Goal: Information Seeking & Learning: Understand process/instructions

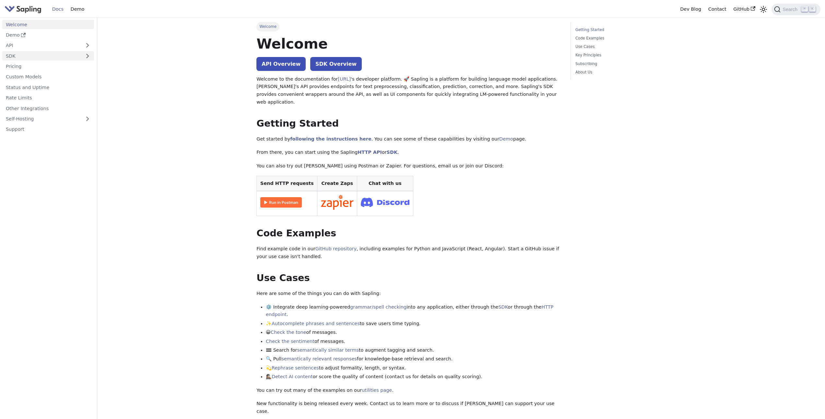
click at [66, 58] on link "SDK" at bounding box center [41, 55] width 79 height 9
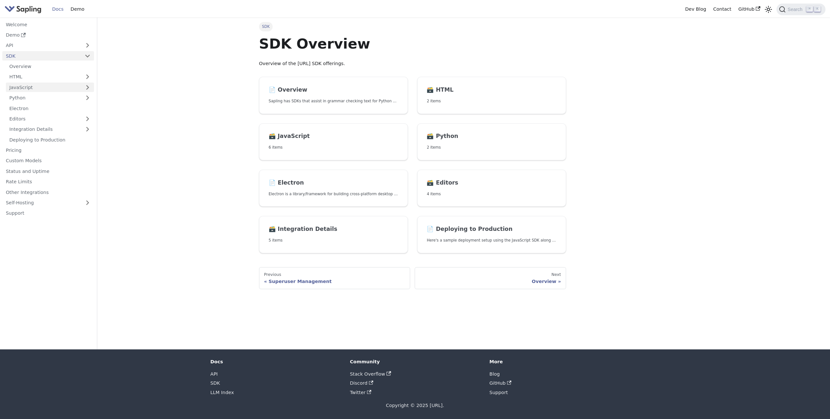
click at [64, 88] on link "JavaScript" at bounding box center [50, 87] width 88 height 9
click at [61, 99] on link "JavaScript Quickstart" at bounding box center [51, 97] width 85 height 9
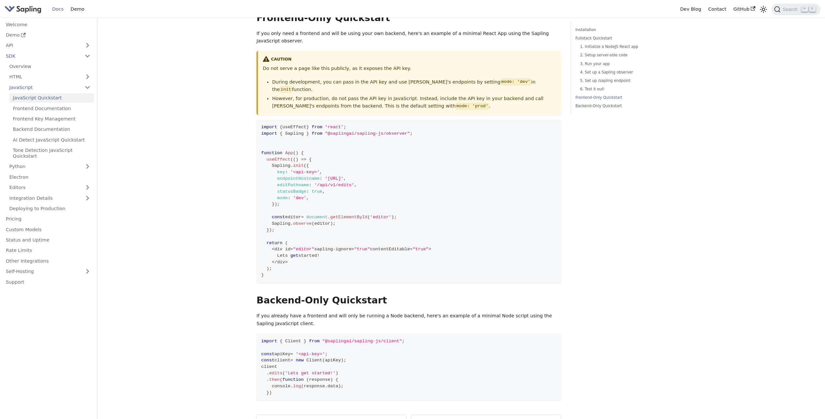
scroll to position [1325, 0]
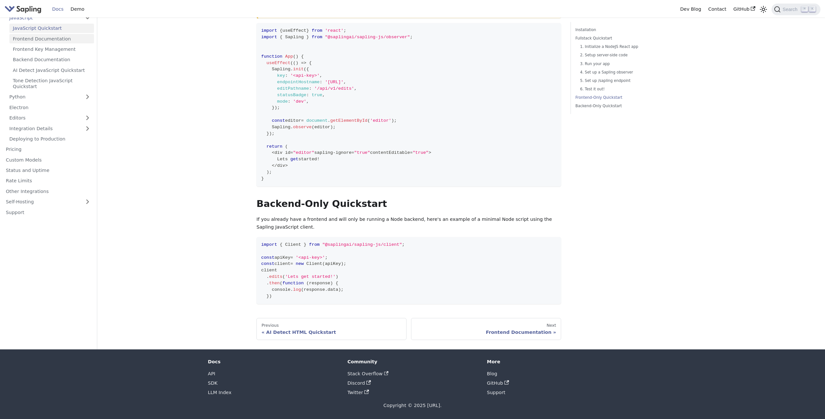
click at [59, 41] on link "Frontend Documentation" at bounding box center [51, 38] width 85 height 9
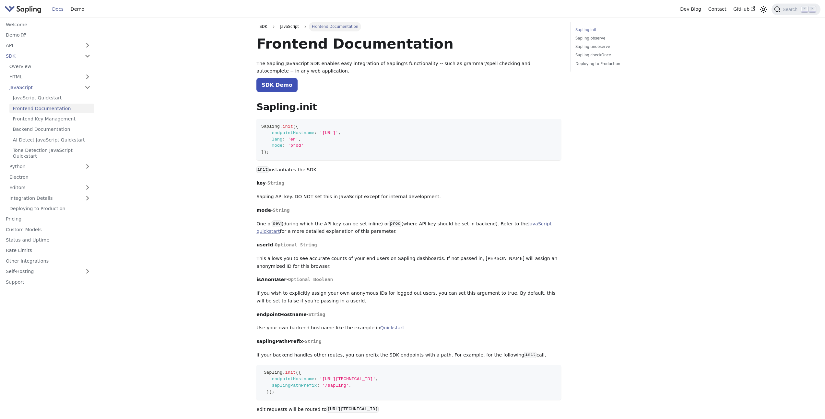
click at [533, 226] on link "JavaScript quickstart" at bounding box center [403, 227] width 295 height 13
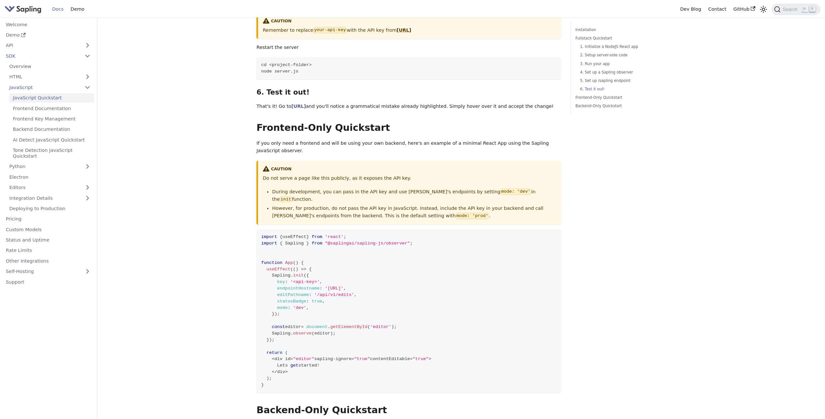
click at [272, 201] on li "During development, you can pass in the API key and use [PERSON_NAME]'s endpoin…" at bounding box center [414, 196] width 284 height 16
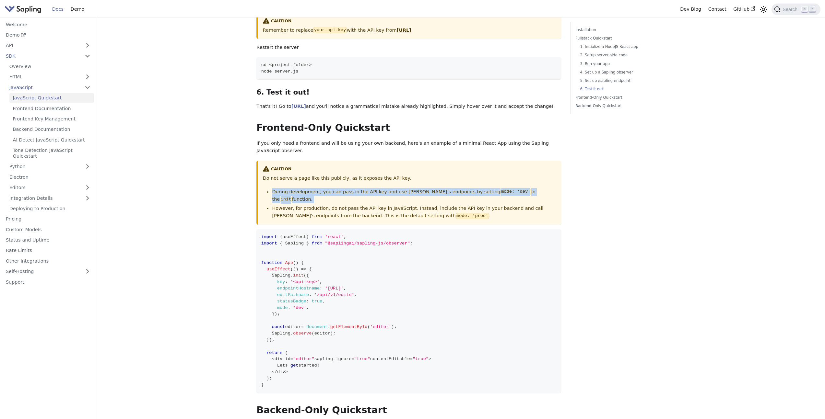
copy ul "During development, you can pass in the API key and use [PERSON_NAME]'s endpoin…"
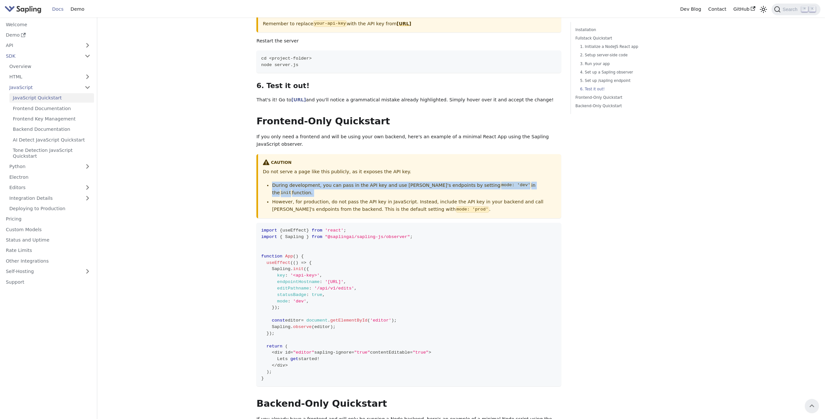
scroll to position [1120, 0]
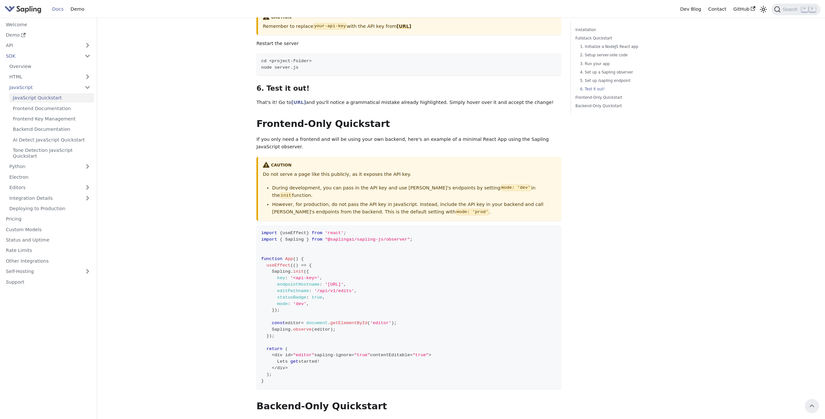
click at [258, 130] on h2 "Frontend-Only Quickstart ​" at bounding box center [408, 124] width 305 height 12
click at [390, 129] on link "​" at bounding box center [395, 123] width 10 height 11
